Goal: Transaction & Acquisition: Purchase product/service

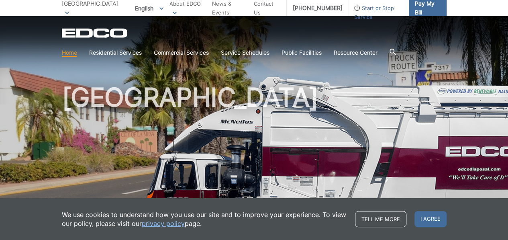
click at [409, 6] on link "Pay My Bill" at bounding box center [428, 8] width 38 height 16
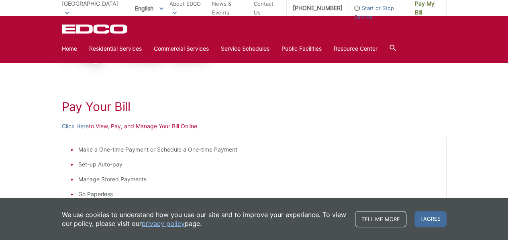
scroll to position [80, 0]
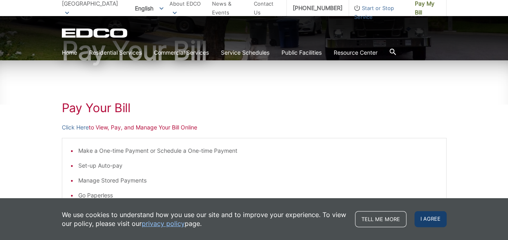
click at [444, 218] on span "I agree" at bounding box center [430, 219] width 32 height 16
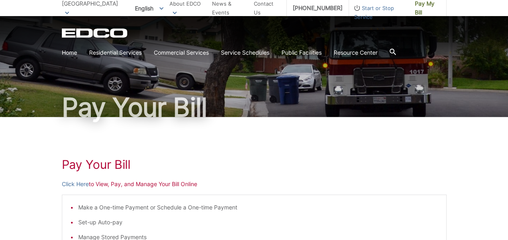
scroll to position [264, 0]
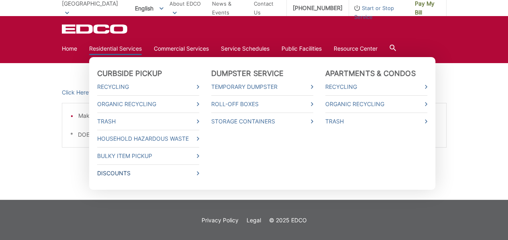
click at [106, 173] on link "Discounts" at bounding box center [148, 173] width 102 height 9
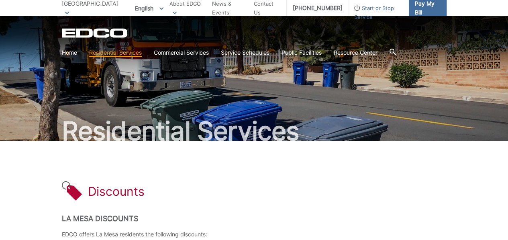
click at [434, 11] on span "Pay My Bill" at bounding box center [427, 8] width 25 height 18
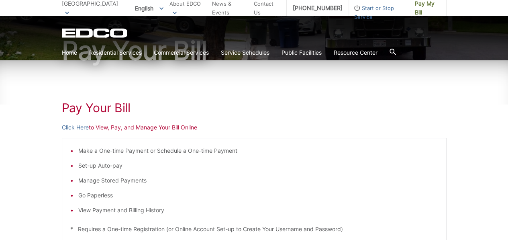
scroll to position [120, 0]
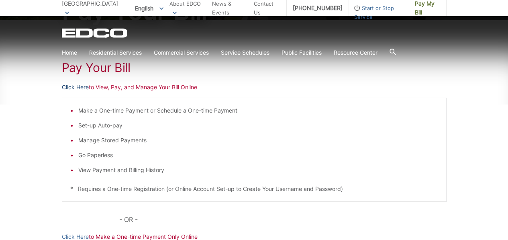
click at [69, 88] on link "Click Here" at bounding box center [75, 87] width 27 height 9
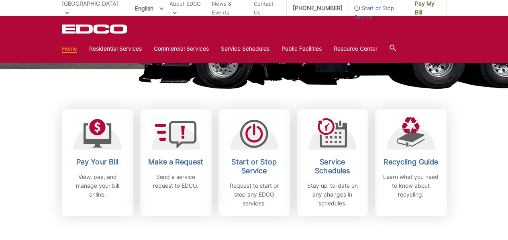
scroll to position [201, 0]
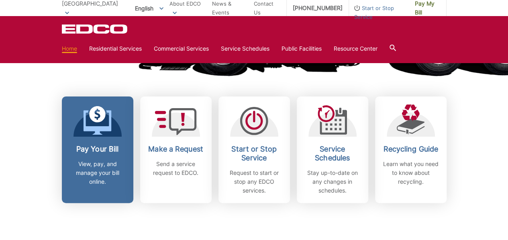
click at [103, 155] on div "Pay Your Bill View, pay, and manage your bill online." at bounding box center [97, 164] width 59 height 41
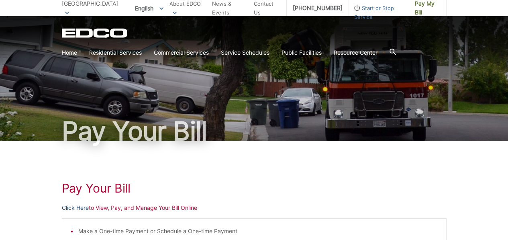
click at [81, 208] on link "Click Here" at bounding box center [75, 207] width 27 height 9
